Goal: Task Accomplishment & Management: Use online tool/utility

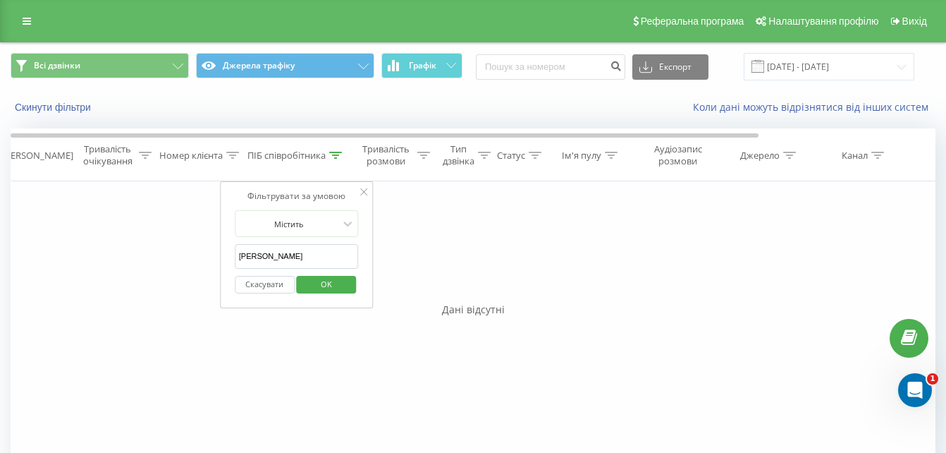
drag, startPoint x: 319, startPoint y: 257, endPoint x: 224, endPoint y: 259, distance: 94.5
click at [219, 262] on div "Фільтрувати за умовою Дорівнює Скасувати OK Фільтрувати за умовою Містить Скасу…" at bounding box center [473, 339] width 925 height 317
type input "test"
click at [328, 287] on span "OK" at bounding box center [326, 284] width 39 height 22
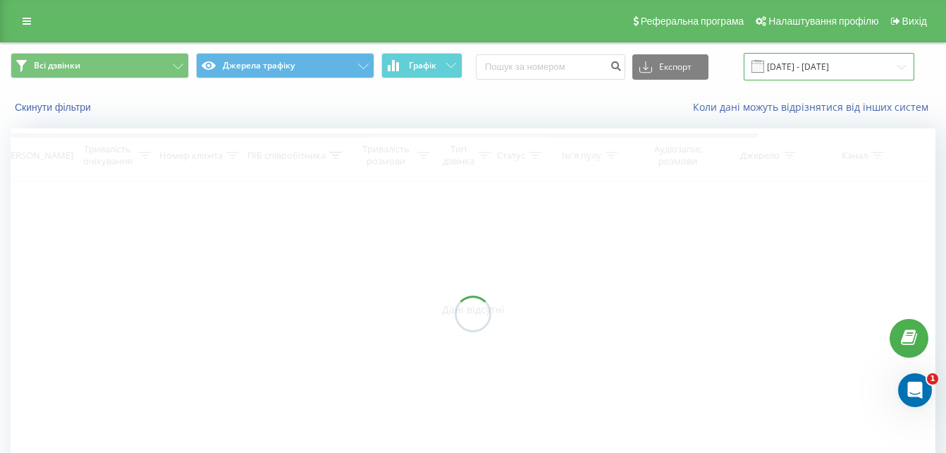
click at [893, 63] on input "[DATE] - [DATE]" at bounding box center [829, 66] width 171 height 27
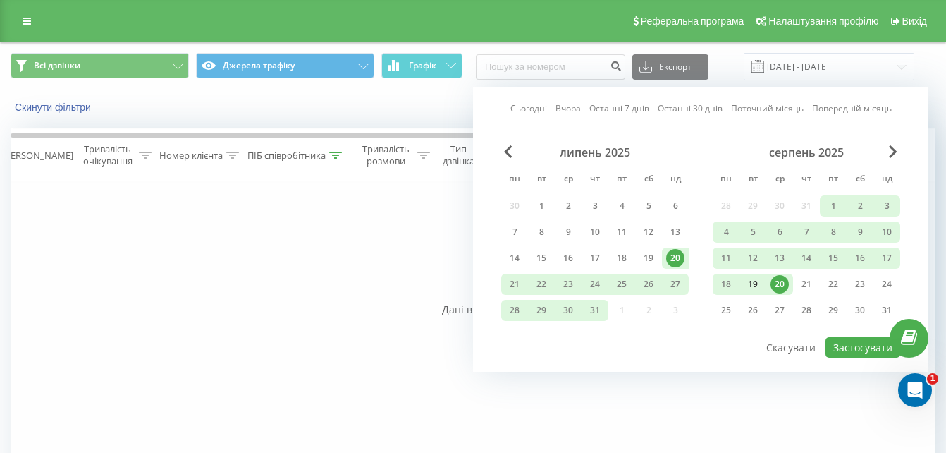
click at [752, 286] on div "19" at bounding box center [753, 284] width 18 height 18
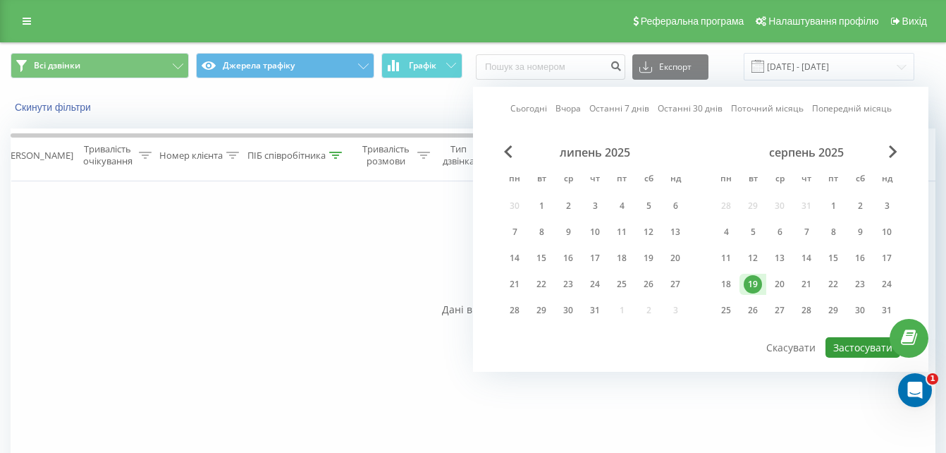
click at [849, 343] on button "Застосувати" at bounding box center [862, 347] width 75 height 20
type input "[DATE] - [DATE]"
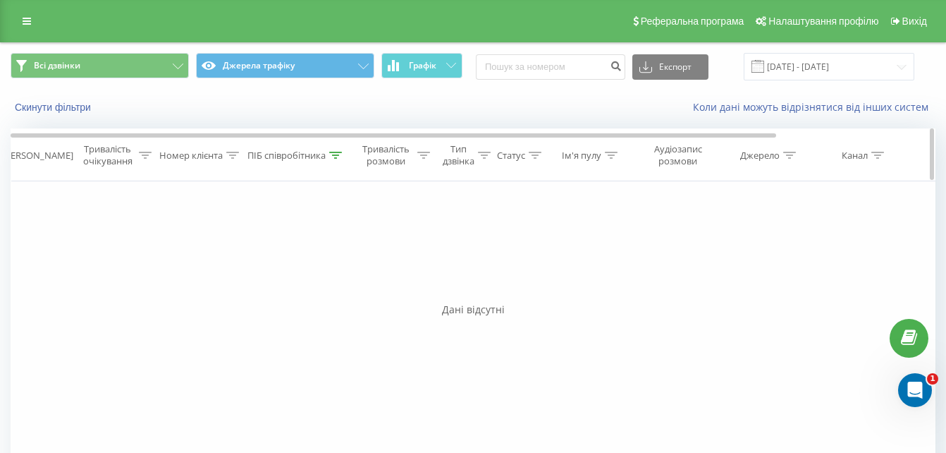
click at [341, 156] on icon at bounding box center [335, 155] width 13 height 7
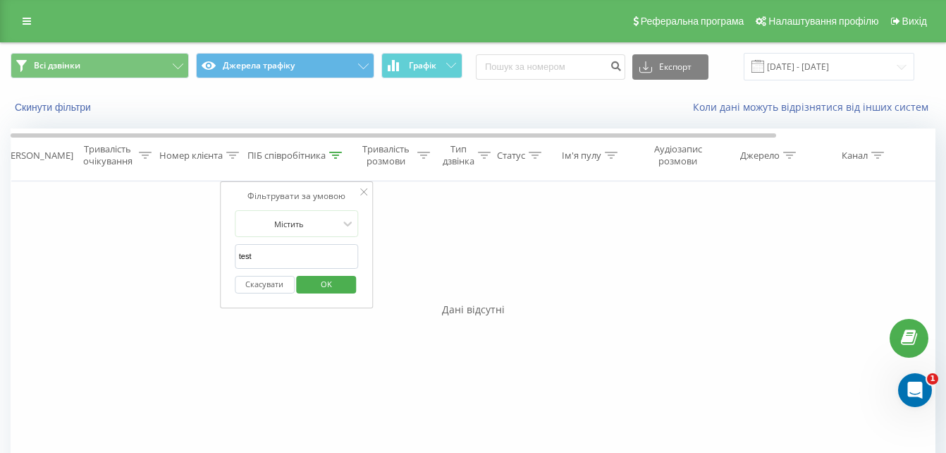
click at [316, 255] on input "test" at bounding box center [297, 256] width 124 height 25
click at [317, 284] on span "OK" at bounding box center [326, 284] width 39 height 22
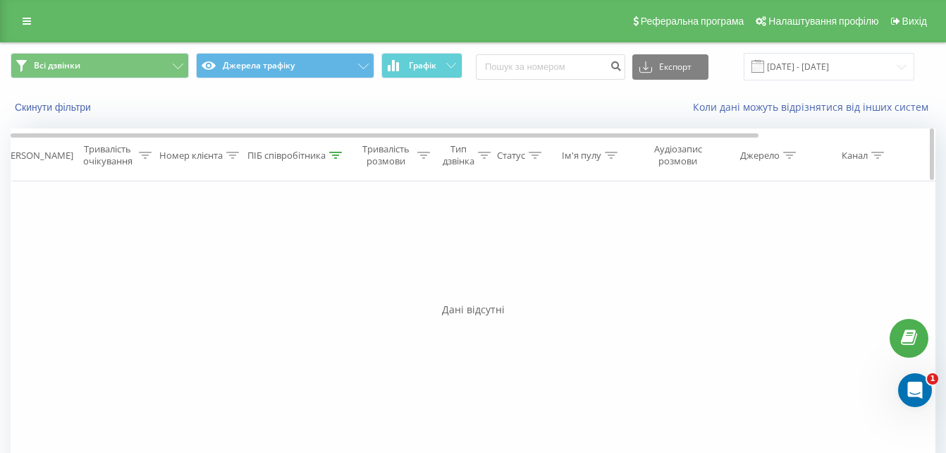
click at [333, 156] on icon at bounding box center [335, 155] width 13 height 7
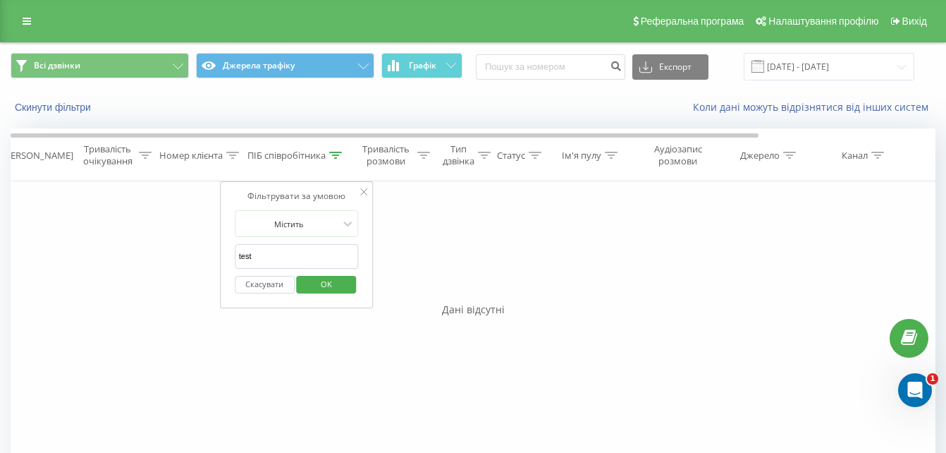
click at [284, 253] on input "test" at bounding box center [297, 256] width 124 height 25
type input "t"
click at [335, 288] on span "OK" at bounding box center [326, 284] width 39 height 22
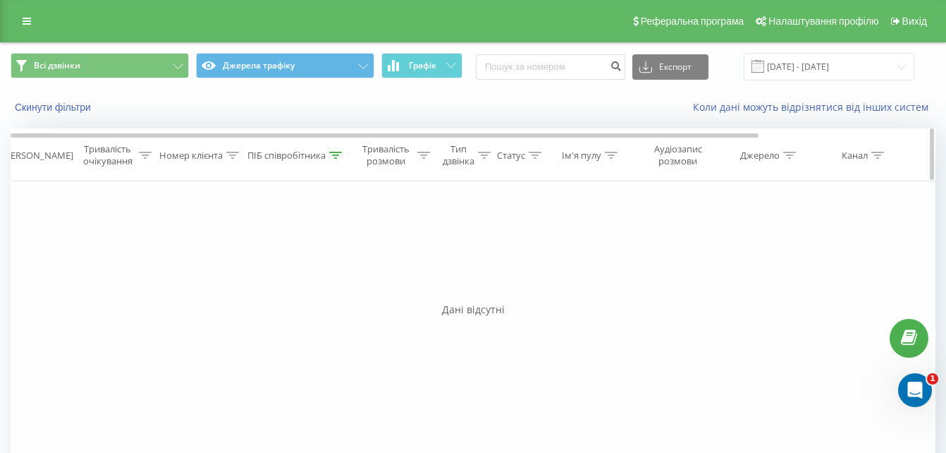
click at [334, 158] on icon at bounding box center [335, 155] width 13 height 7
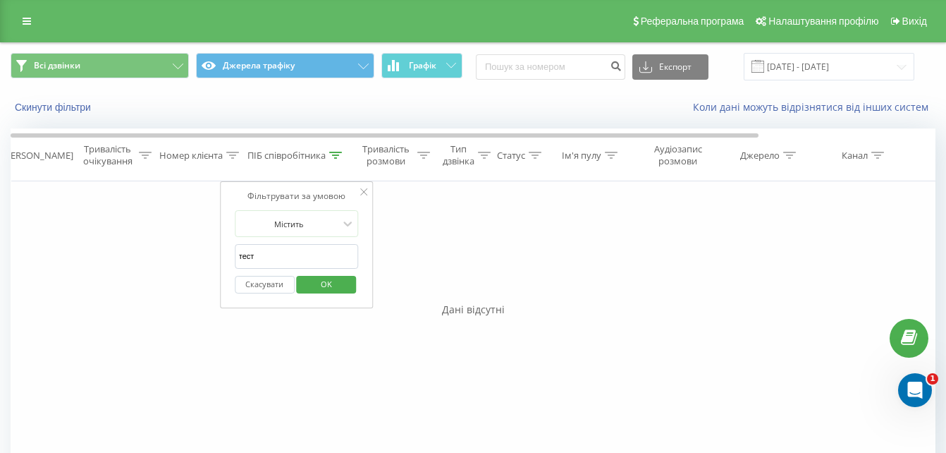
click at [274, 263] on input "тест" at bounding box center [297, 256] width 124 height 25
type input "т"
click at [318, 284] on span "OK" at bounding box center [326, 284] width 39 height 22
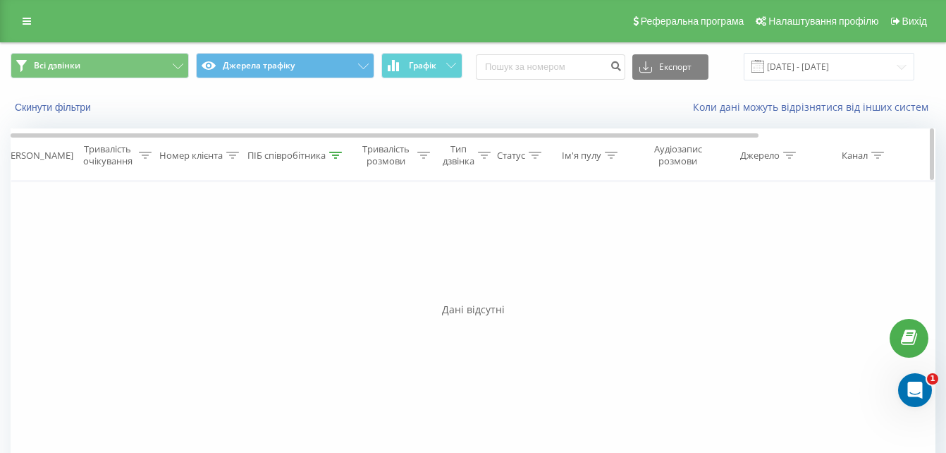
click at [336, 156] on icon at bounding box center [335, 155] width 13 height 7
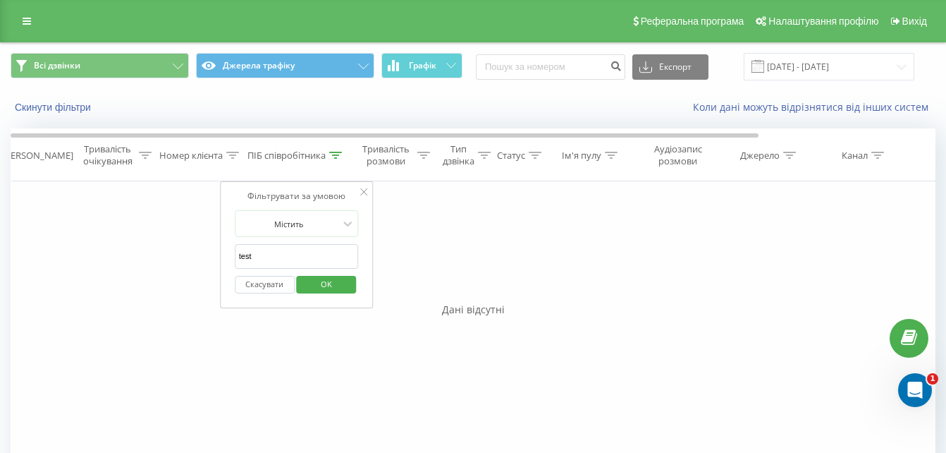
click at [317, 260] on input "test" at bounding box center [297, 256] width 124 height 25
type input "t"
click button "OK" at bounding box center [327, 285] width 60 height 18
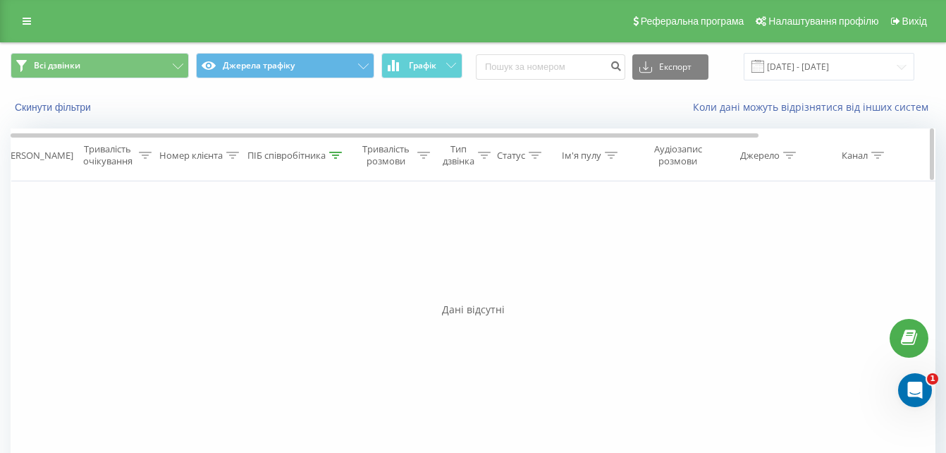
click at [335, 154] on icon at bounding box center [335, 155] width 13 height 7
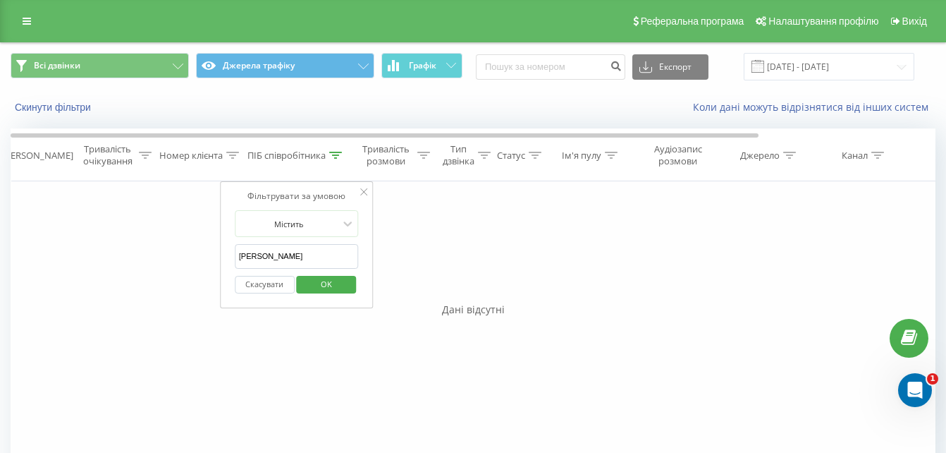
click at [288, 258] on input "[PERSON_NAME]" at bounding box center [297, 256] width 124 height 25
type input "[PERSON_NAME]"
click at [331, 278] on span "OK" at bounding box center [326, 284] width 39 height 22
